Goal: Find contact information: Find contact information

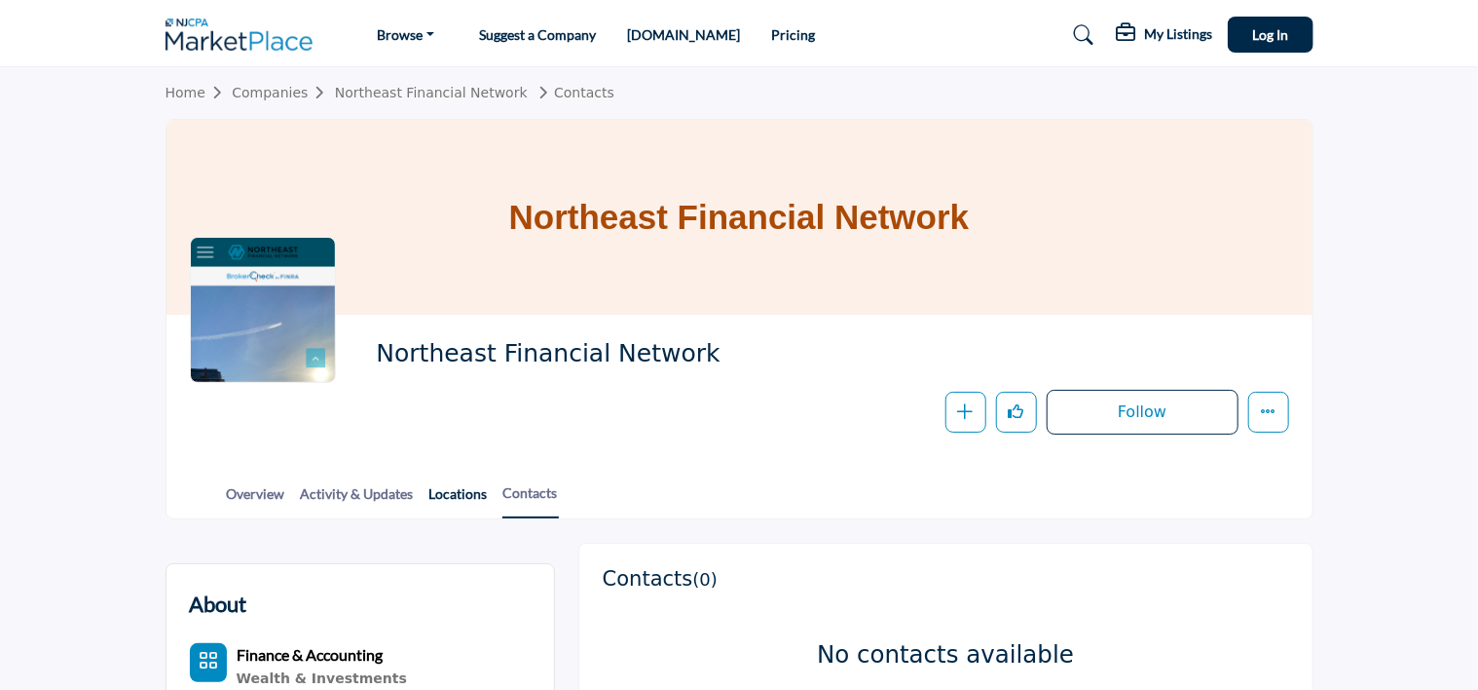
click at [446, 497] on link "Locations" at bounding box center [459, 500] width 60 height 34
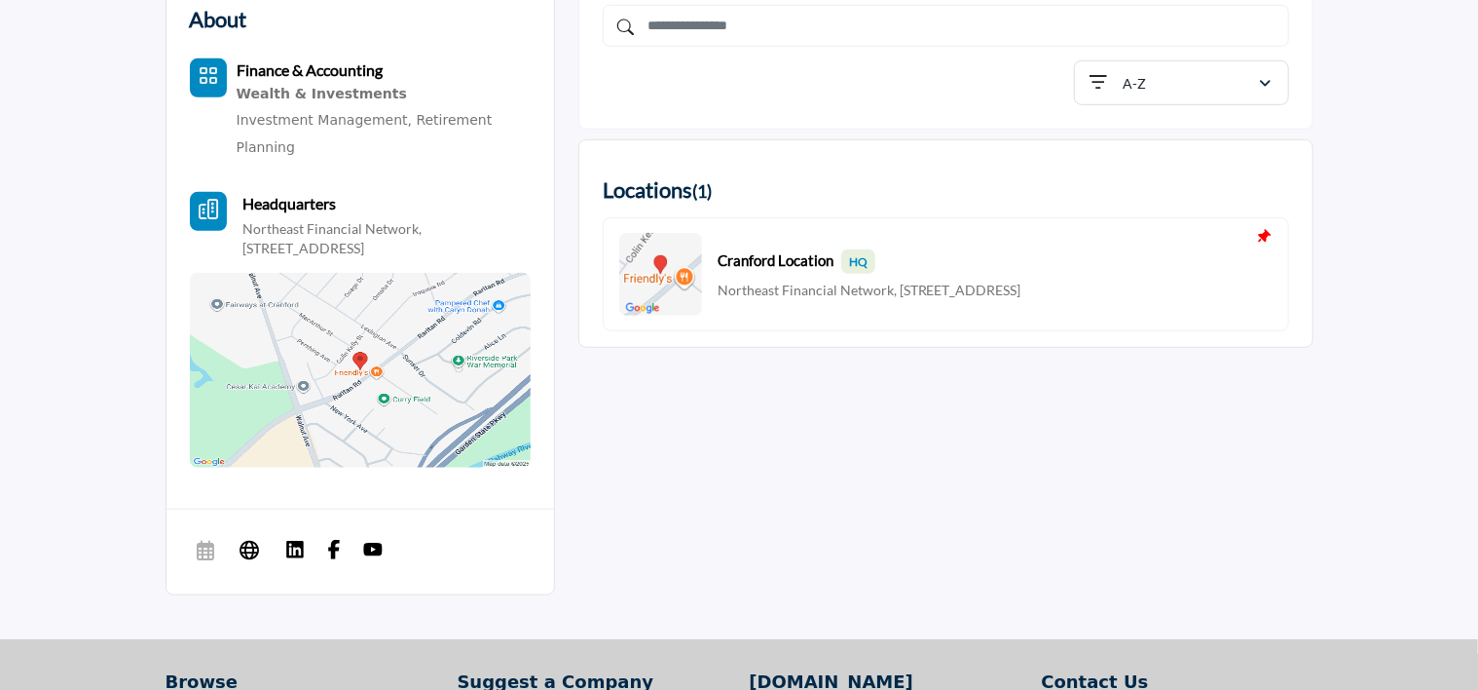
scroll to position [584, 0]
click at [375, 540] on img at bounding box center [372, 549] width 19 height 19
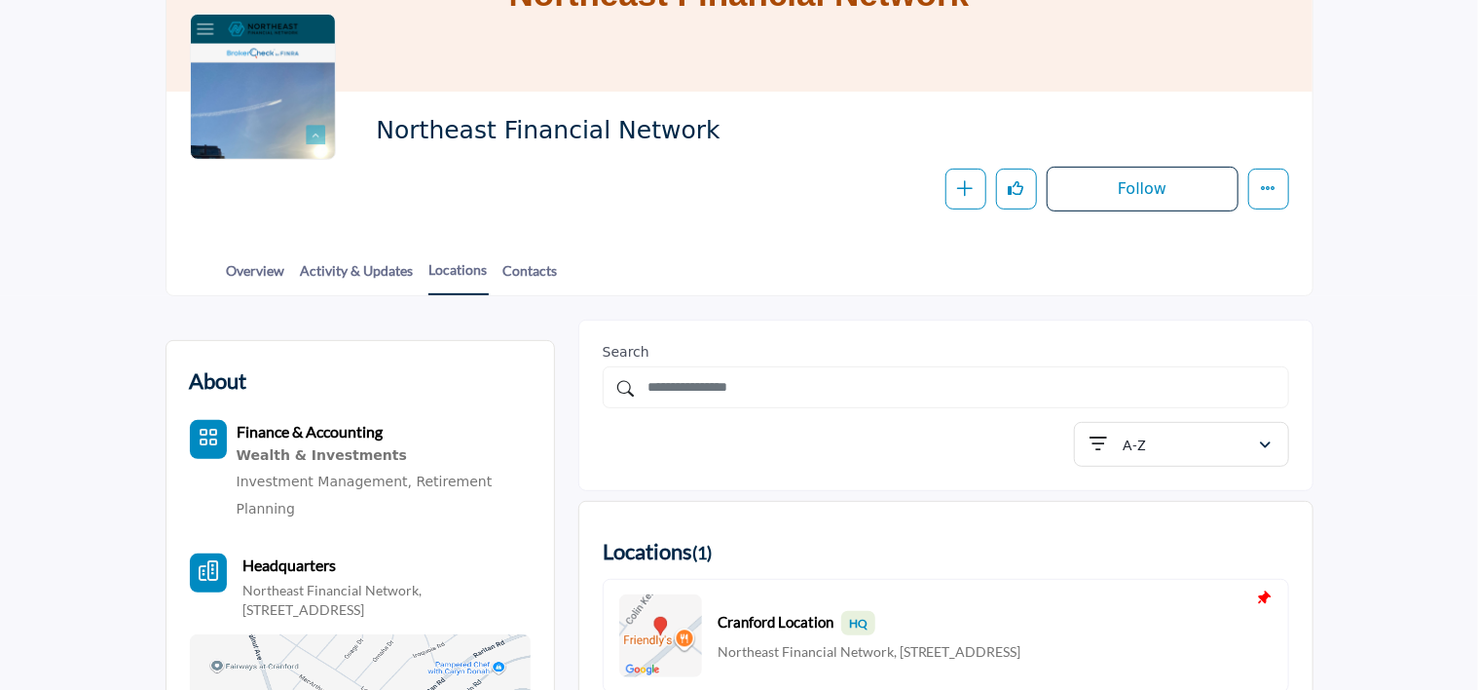
scroll to position [220, 0]
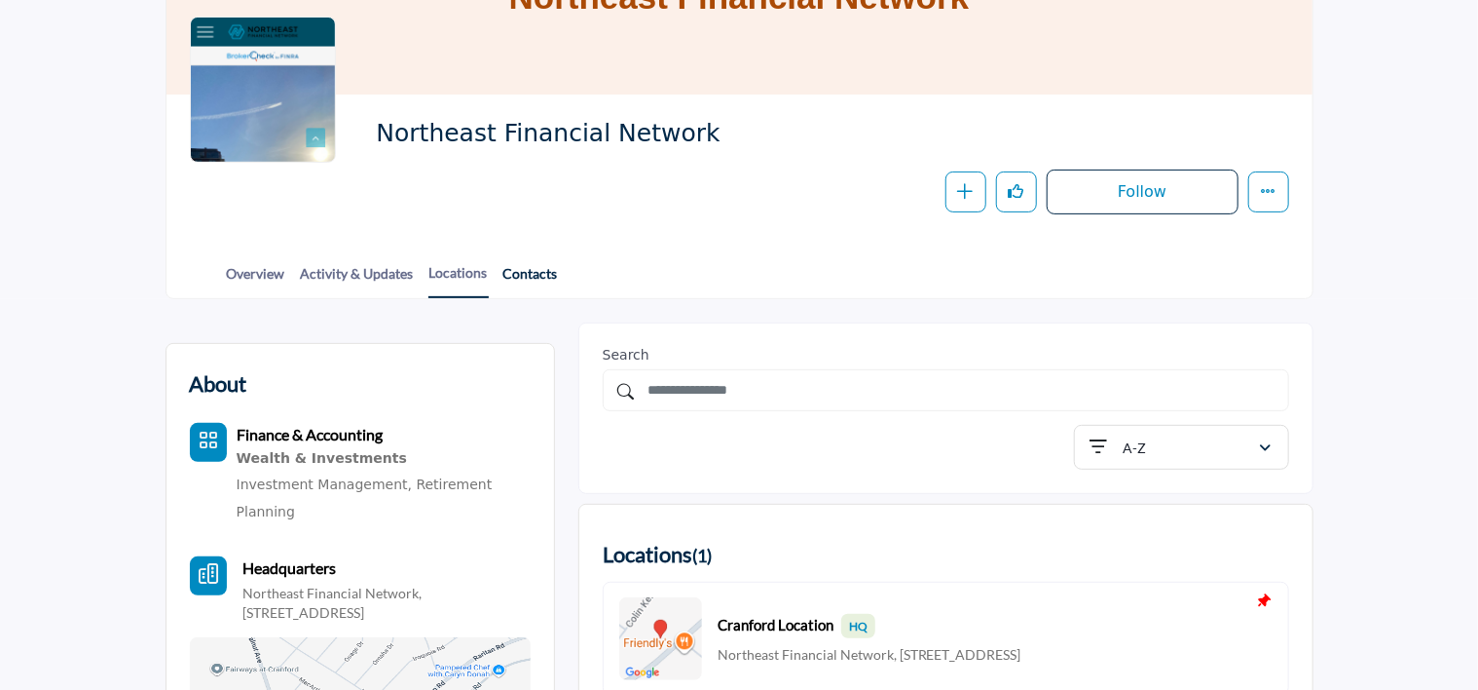
click at [543, 270] on link "Contacts" at bounding box center [531, 280] width 56 height 34
